Goal: Task Accomplishment & Management: Use online tool/utility

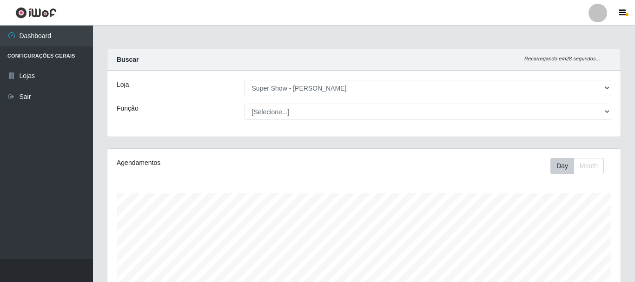
select select "120"
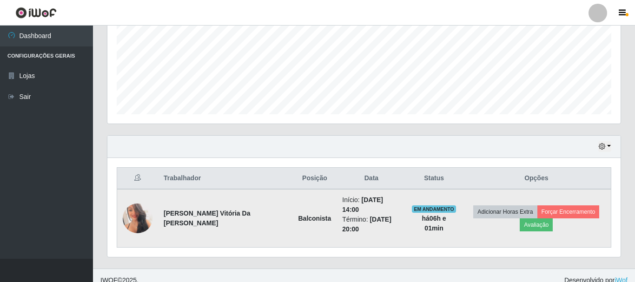
scroll to position [193, 513]
click at [532, 218] on button "Avaliação" at bounding box center [535, 224] width 33 height 13
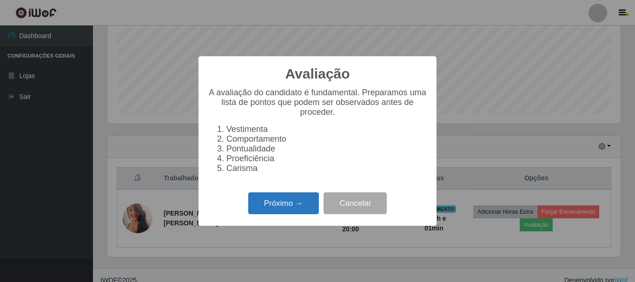
click at [307, 209] on button "Próximo →" at bounding box center [283, 203] width 71 height 22
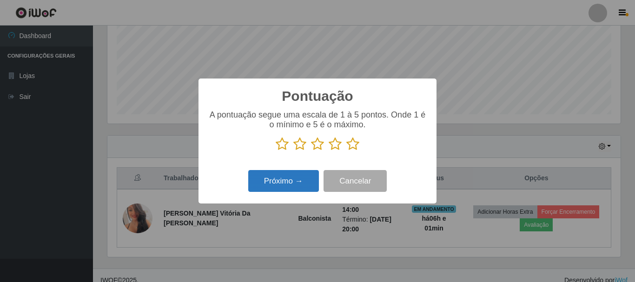
click at [298, 181] on button "Próximo →" at bounding box center [283, 181] width 71 height 22
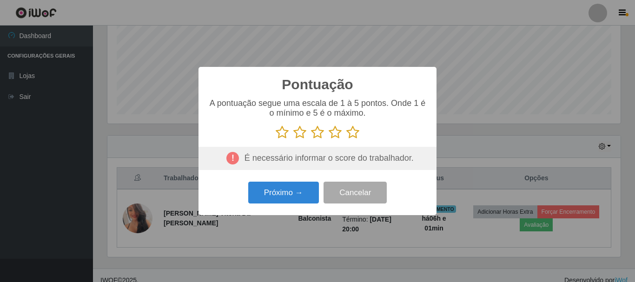
click at [353, 131] on icon at bounding box center [352, 132] width 13 height 14
click at [346, 139] on input "radio" at bounding box center [346, 139] width 0 height 0
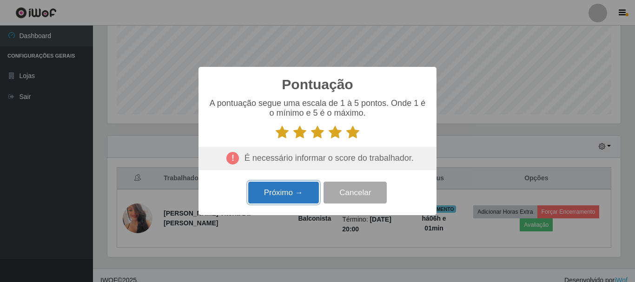
click at [271, 192] on button "Próximo →" at bounding box center [283, 193] width 71 height 22
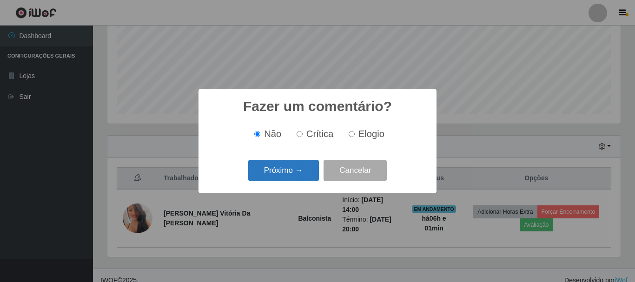
click at [291, 173] on button "Próximo →" at bounding box center [283, 171] width 71 height 22
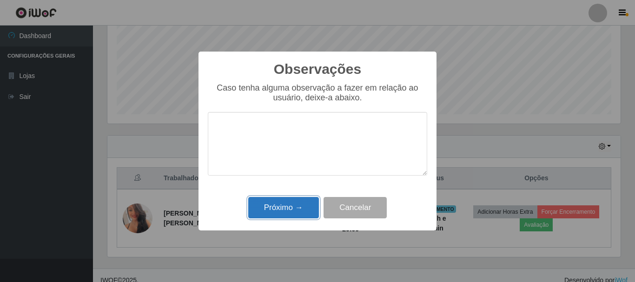
click at [298, 209] on button "Próximo →" at bounding box center [283, 208] width 71 height 22
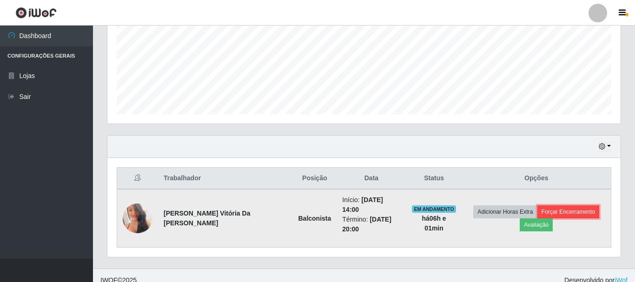
click at [556, 208] on button "Forçar Encerramento" at bounding box center [568, 211] width 62 height 13
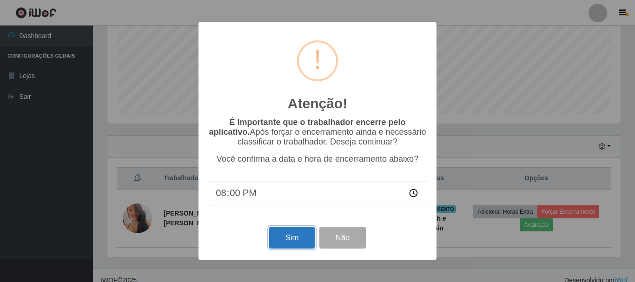
click at [285, 239] on button "Sim" at bounding box center [291, 238] width 45 height 22
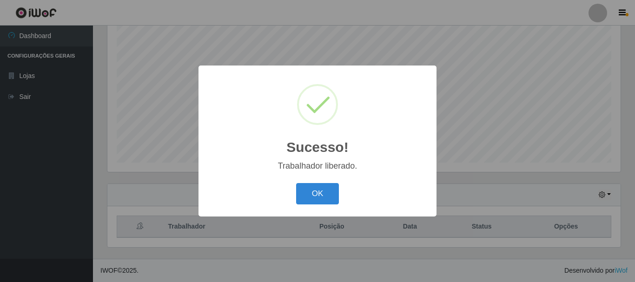
scroll to position [170, 0]
click at [316, 189] on button "OK" at bounding box center [317, 194] width 43 height 22
